Goal: Transaction & Acquisition: Purchase product/service

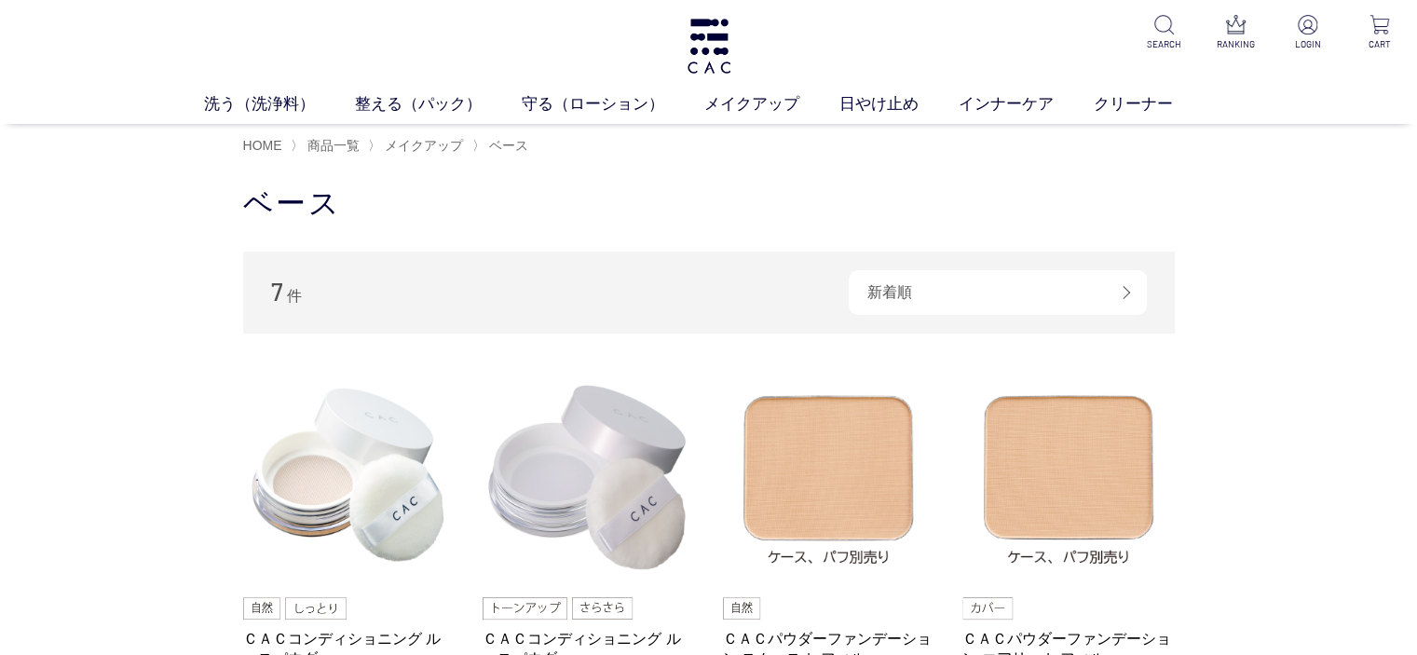
click at [708, 49] on img at bounding box center [709, 46] width 48 height 55
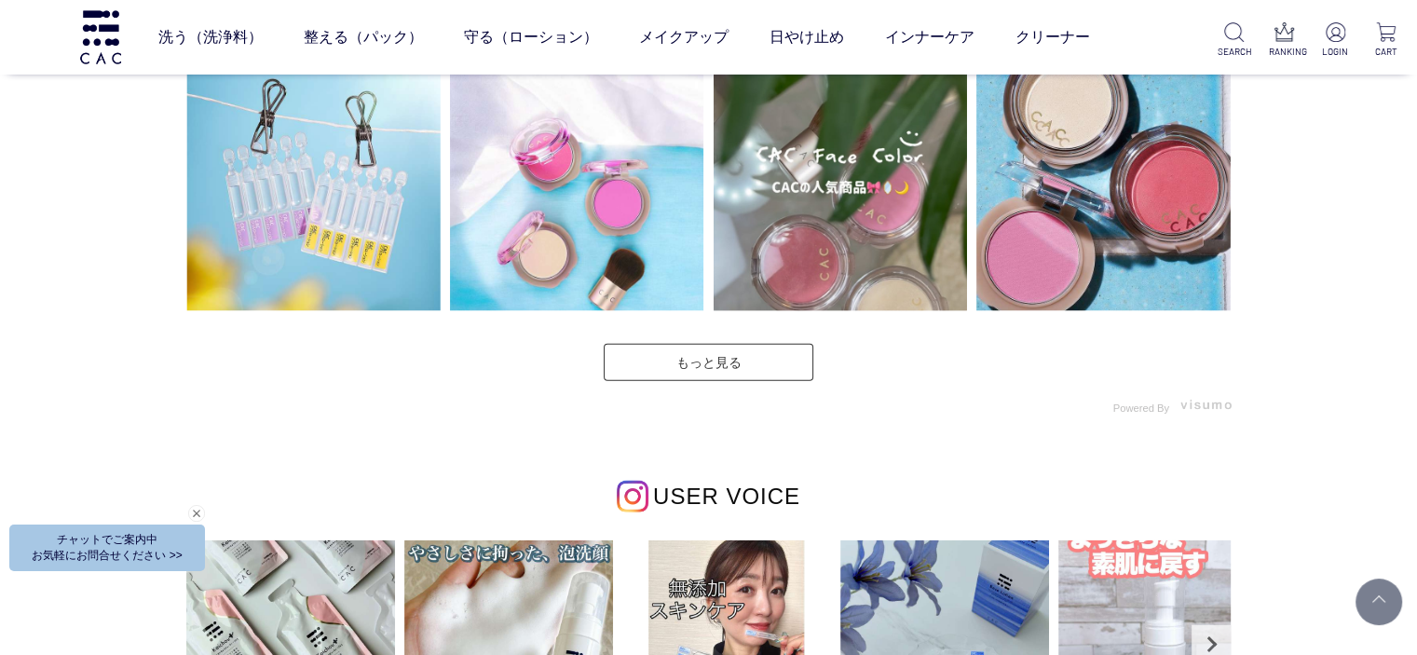
scroll to position [5032, 0]
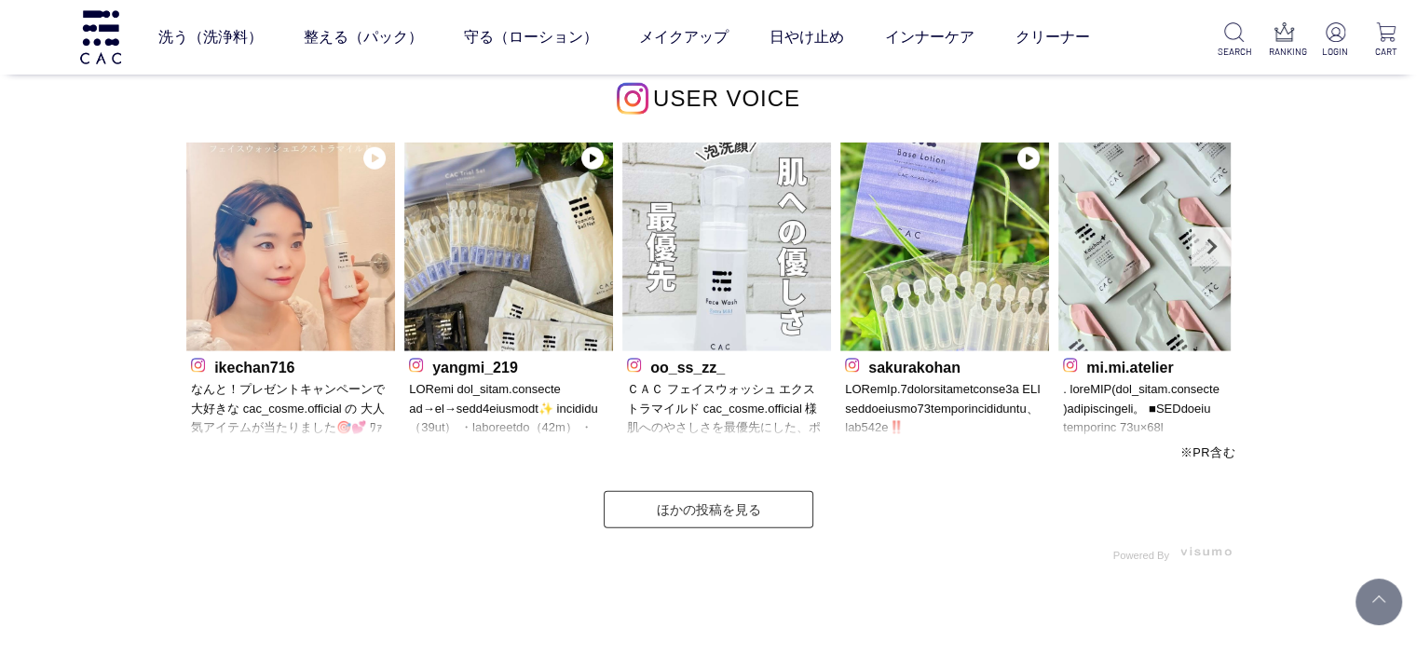
scroll to position [5125, 0]
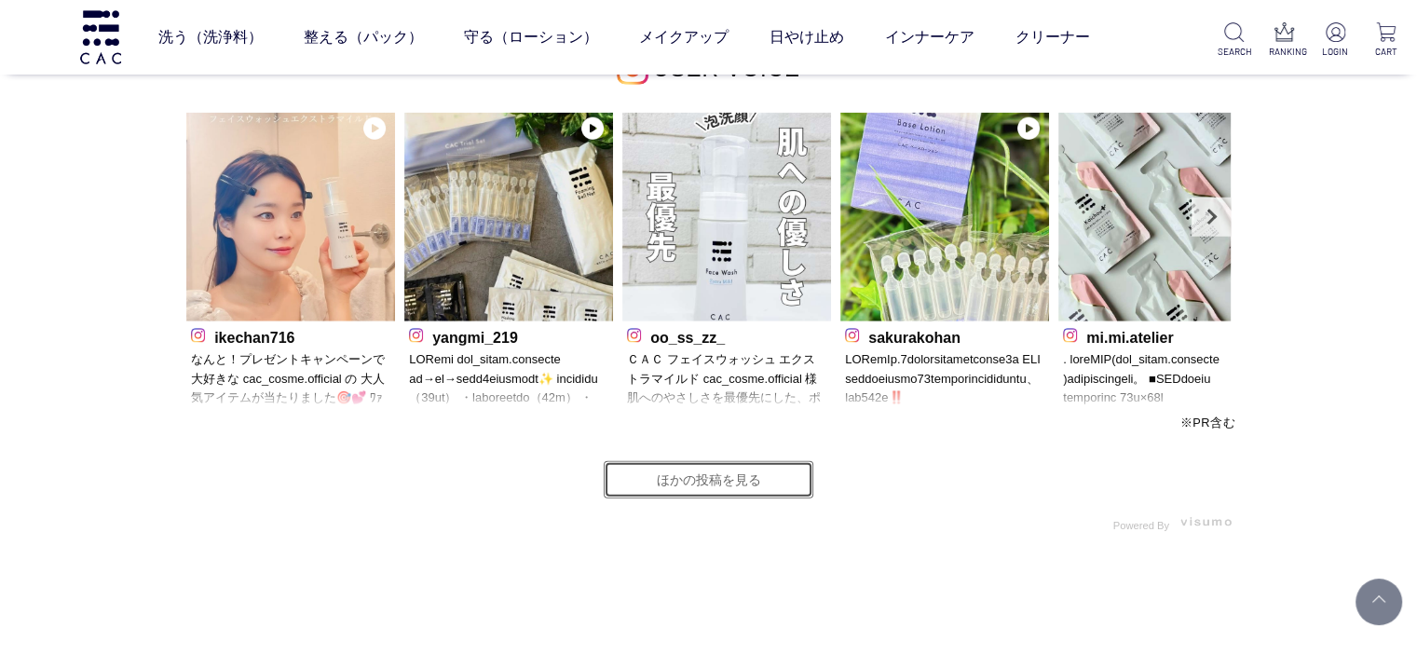
click at [786, 492] on link "ほかの投稿を見る" at bounding box center [709, 479] width 210 height 37
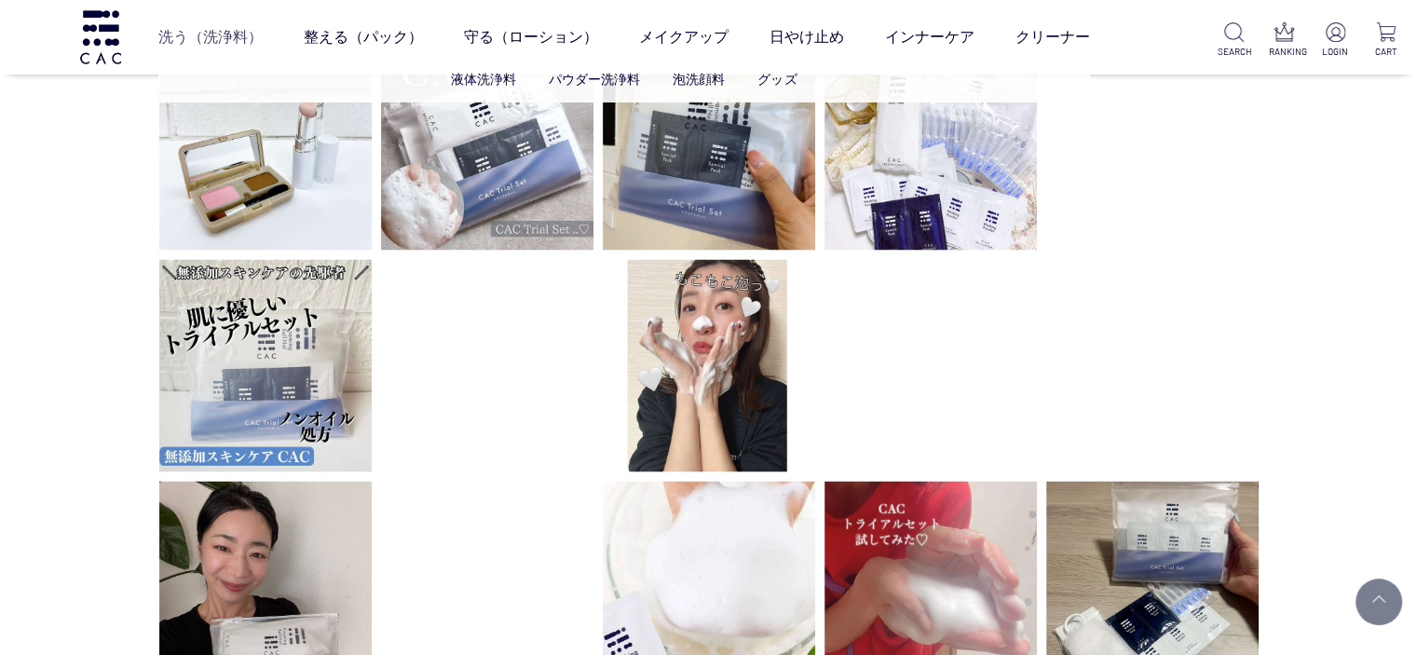
scroll to position [3261, 0]
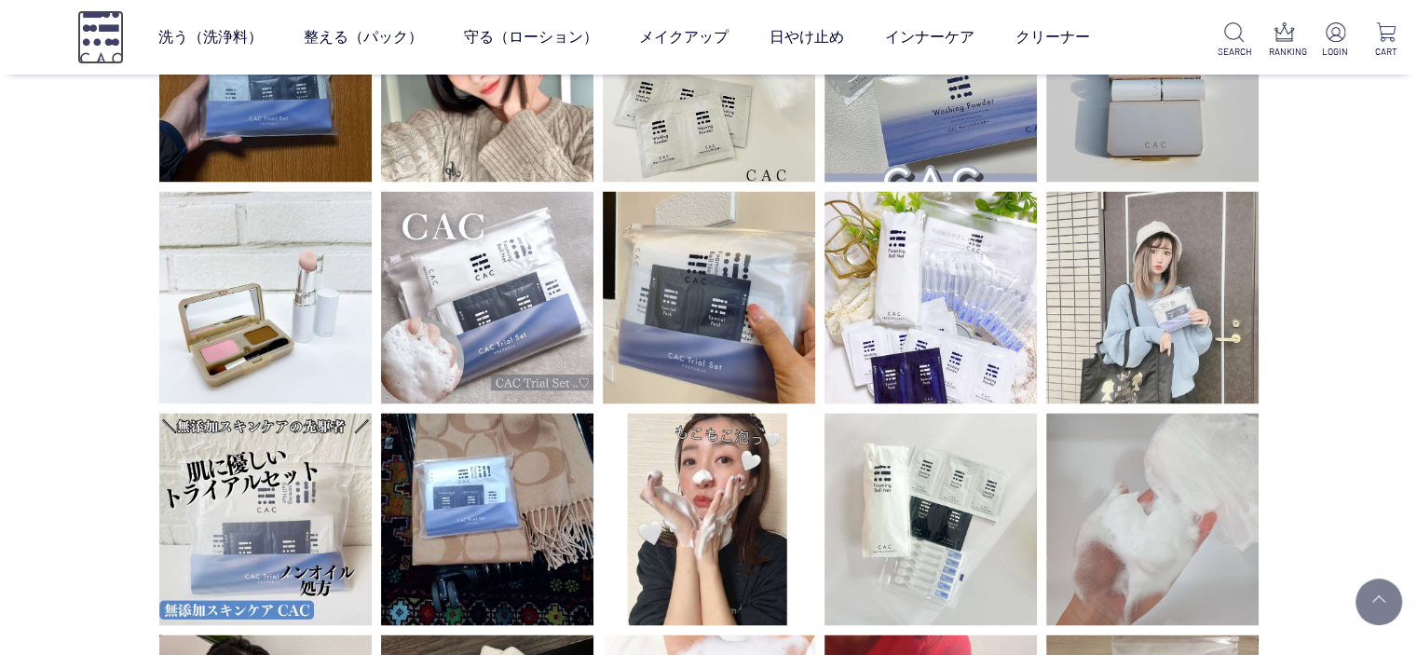
click at [104, 36] on img at bounding box center [100, 36] width 47 height 53
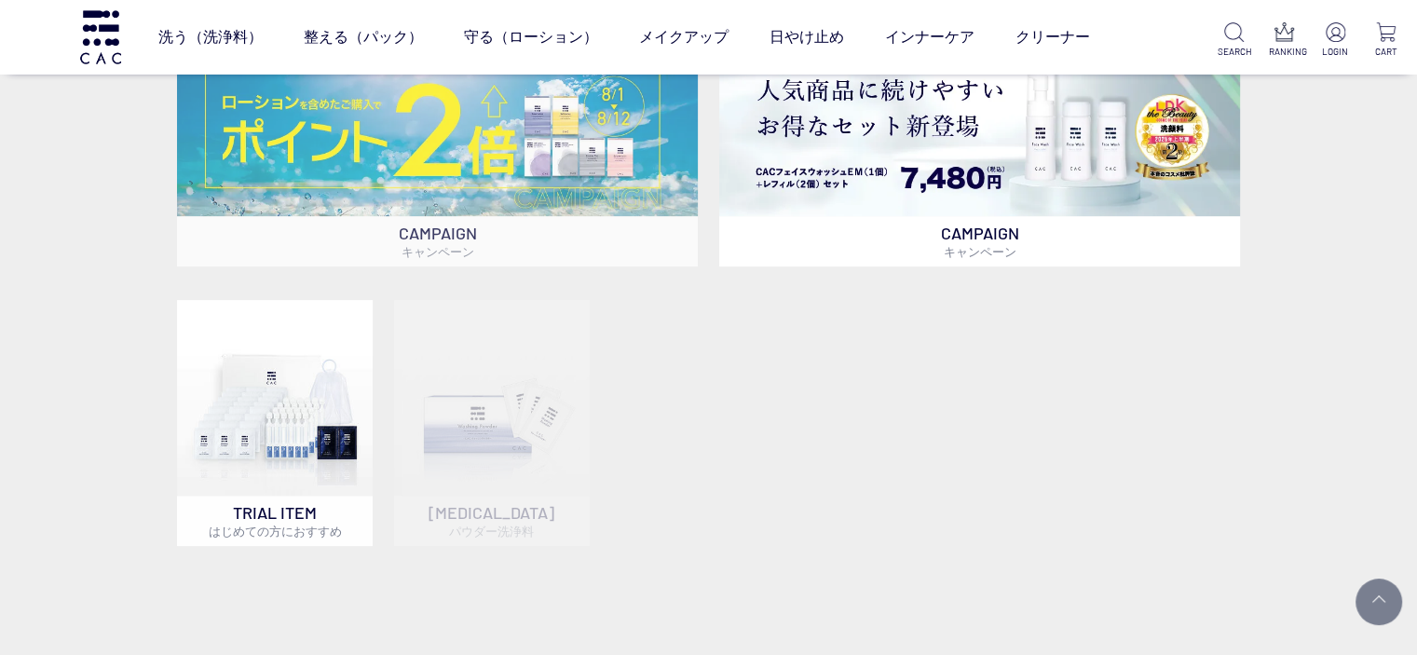
scroll to position [559, 0]
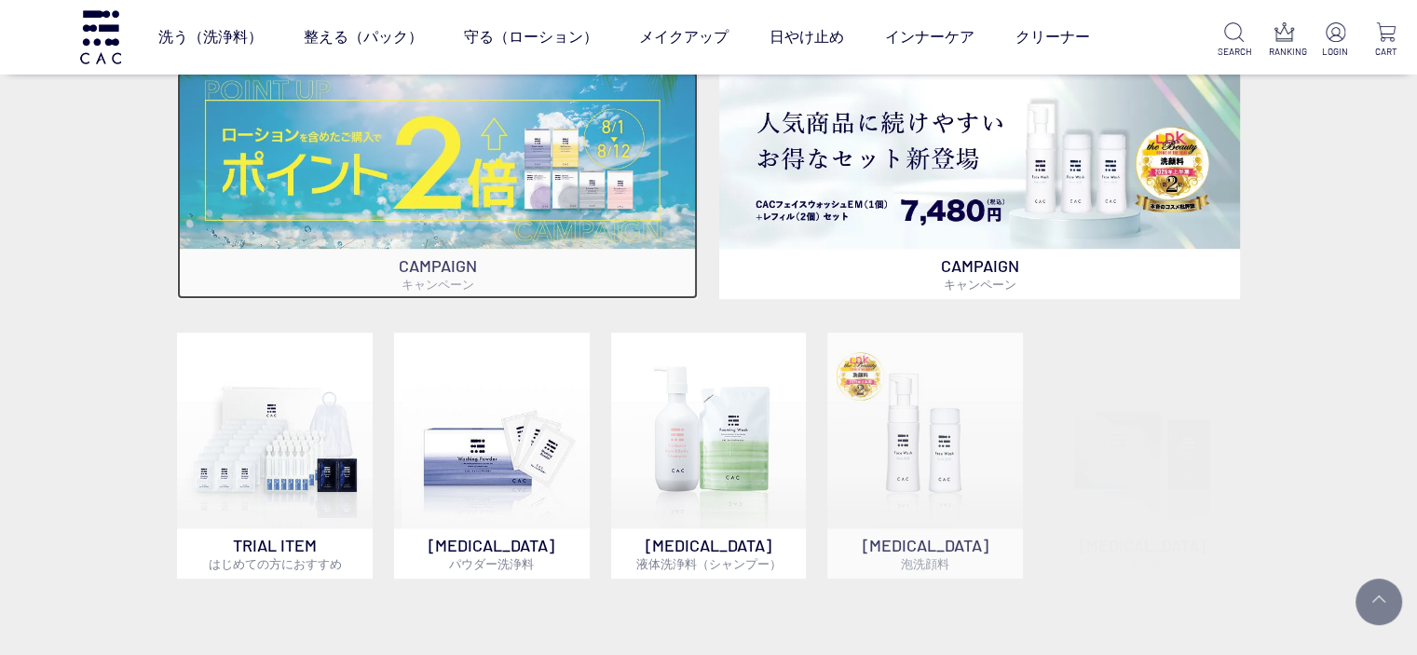
click at [572, 214] on img at bounding box center [437, 160] width 521 height 177
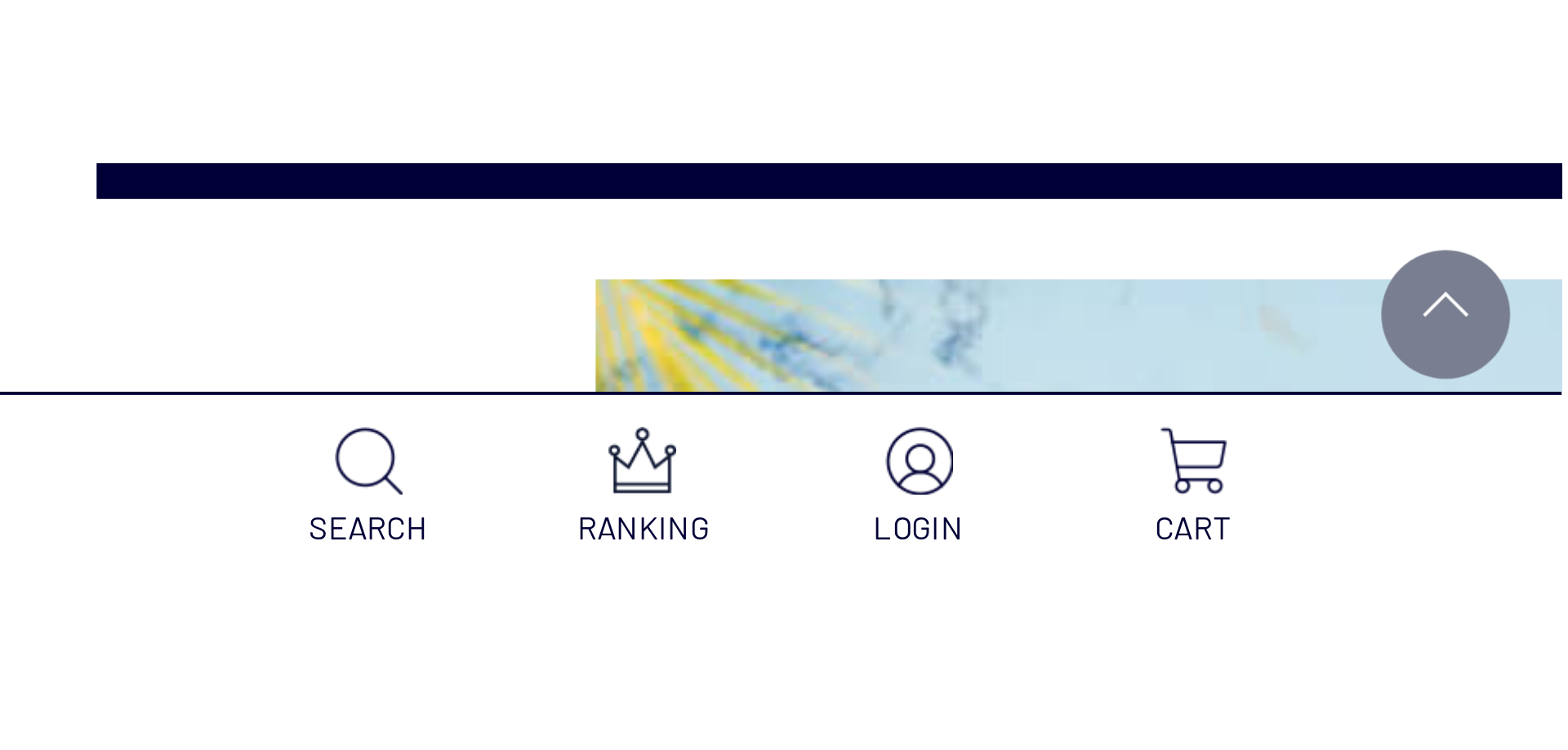
scroll to position [237, 0]
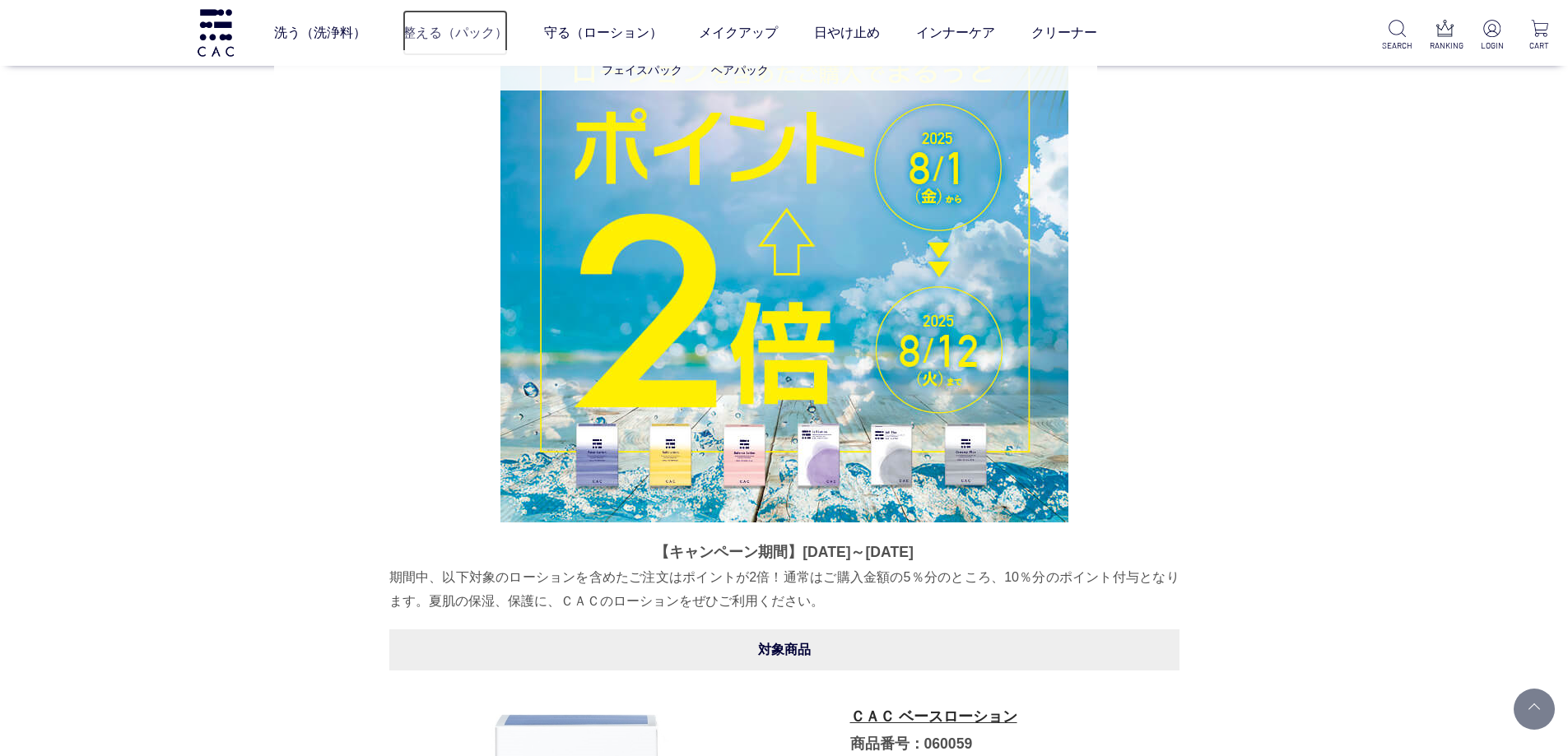
click at [473, 31] on link "整える（パック）" at bounding box center [455, 33] width 105 height 46
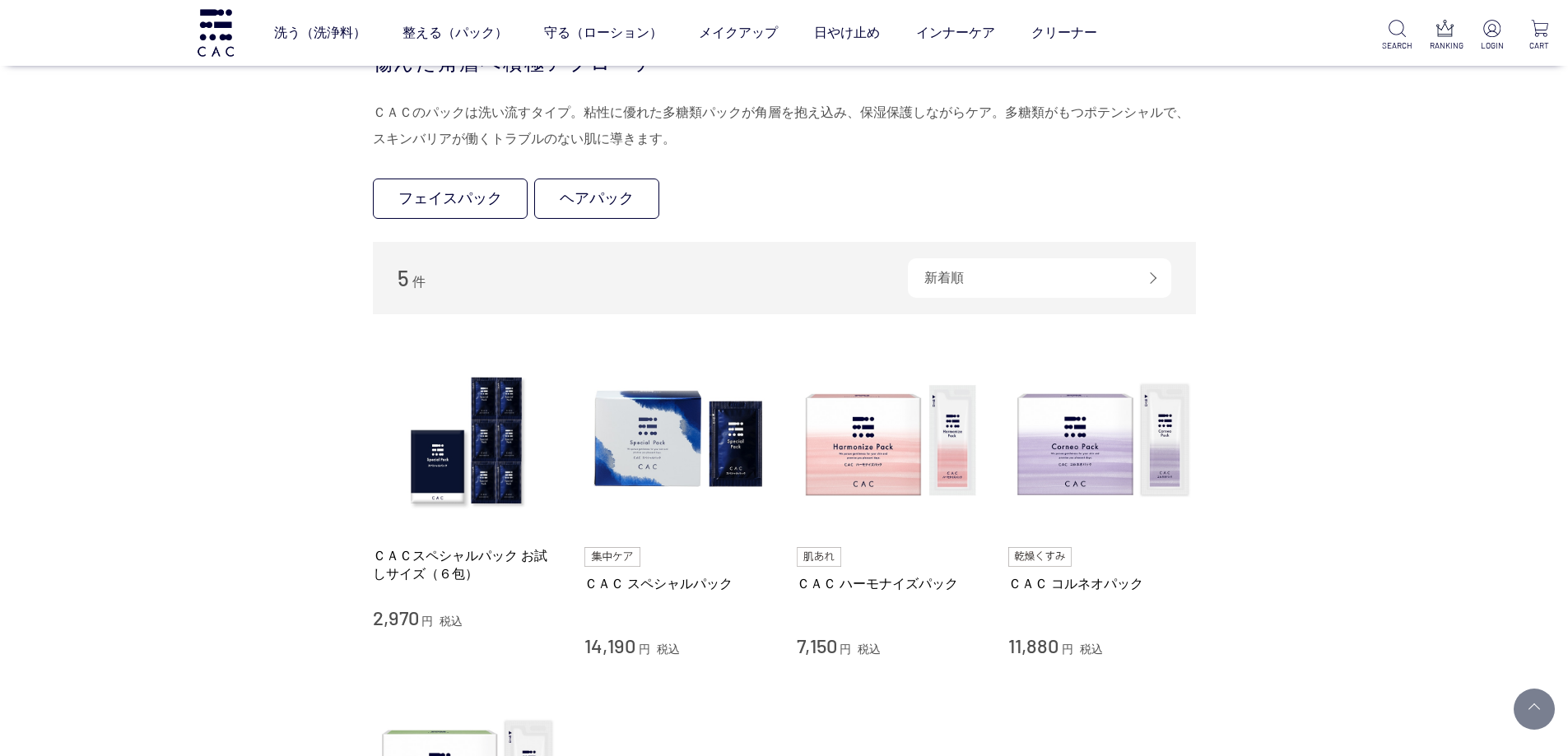
scroll to position [164, 0]
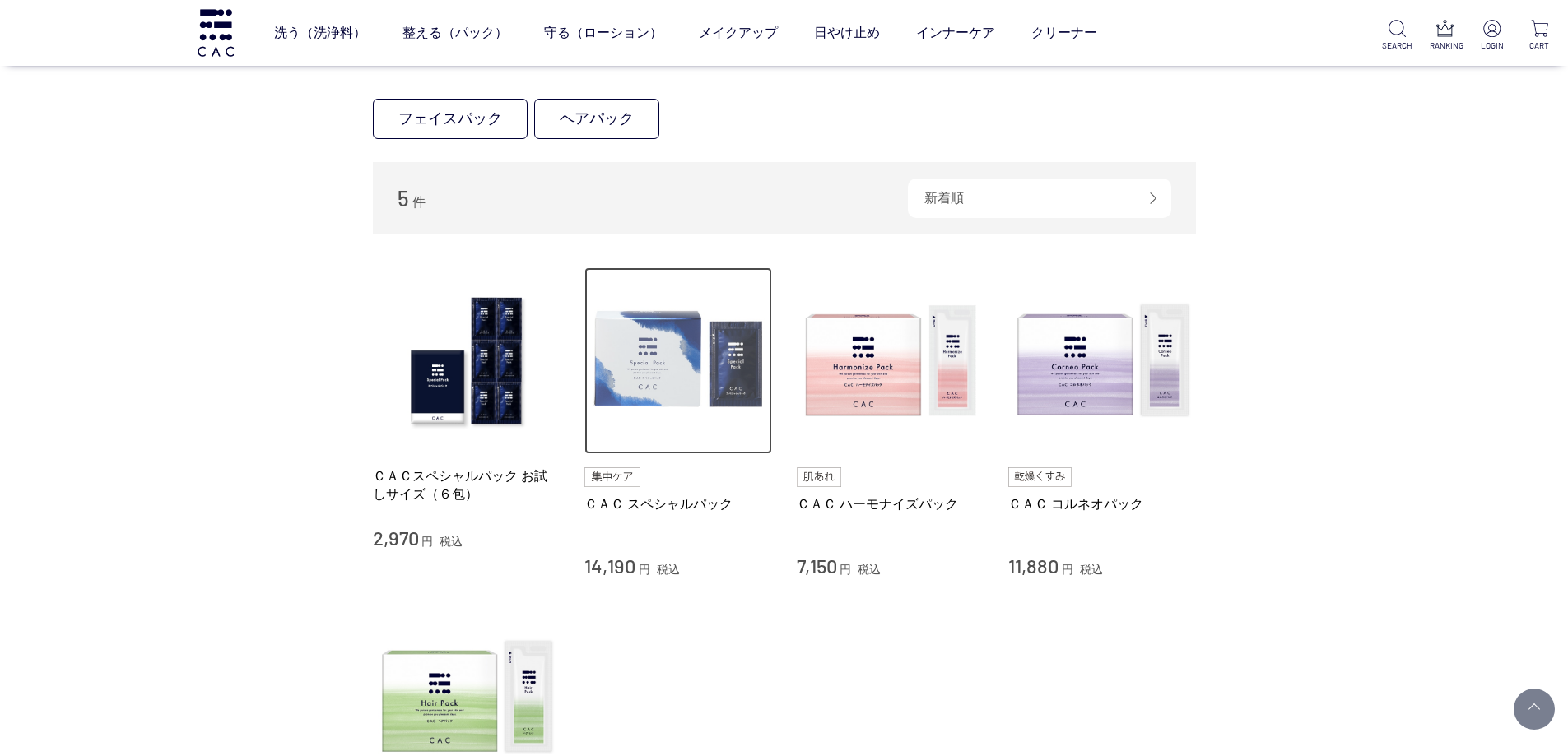
click at [672, 399] on img at bounding box center [678, 361] width 187 height 187
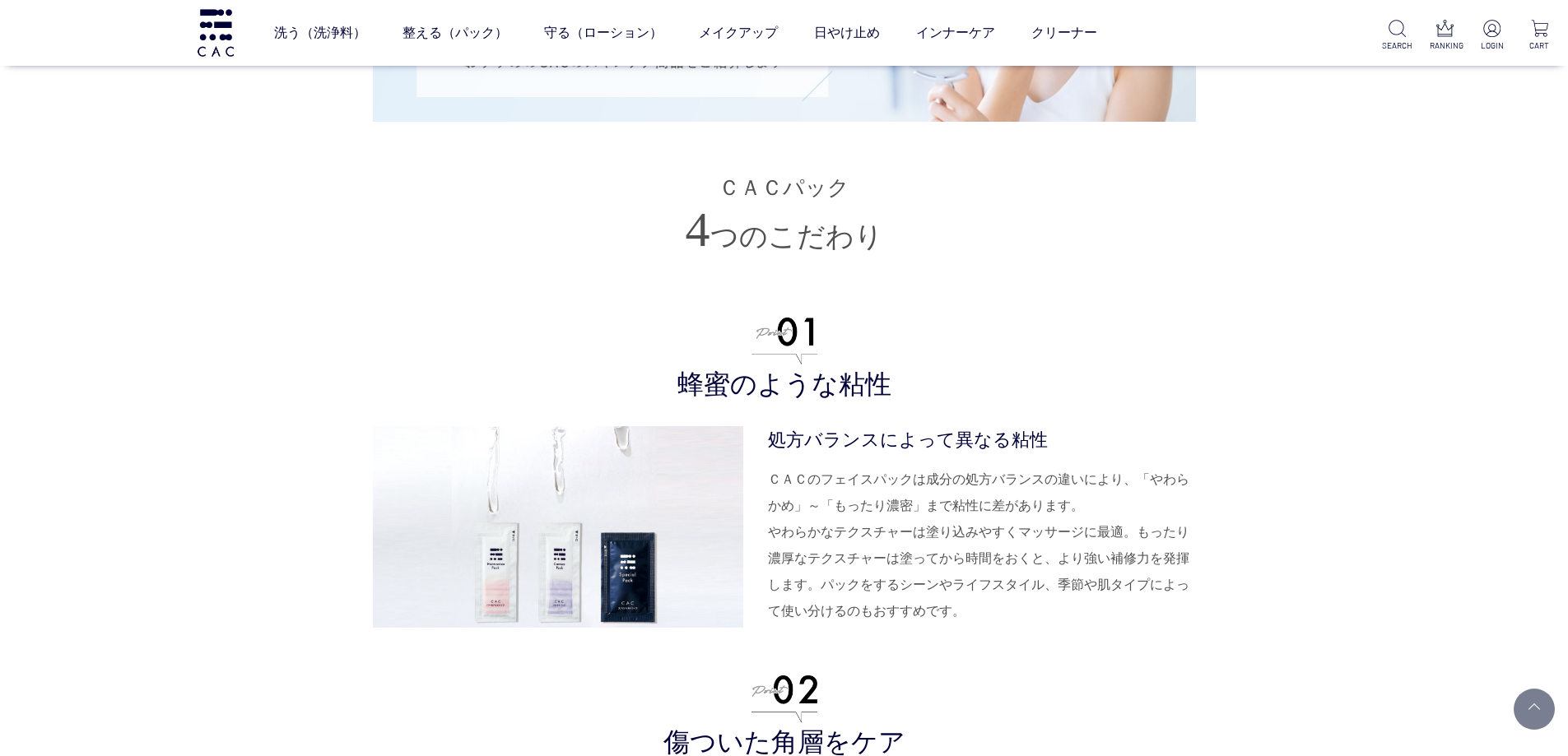
scroll to position [3703, 0]
